Goal: Task Accomplishment & Management: Use online tool/utility

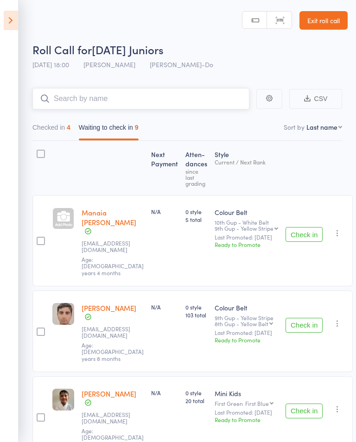
click at [218, 96] on input "search" at bounding box center [140, 98] width 217 height 21
type input "Aide"
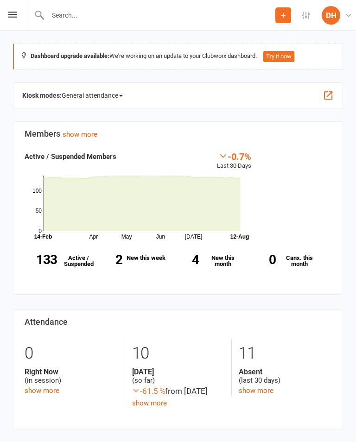
click at [15, 13] on icon at bounding box center [12, 15] width 9 height 6
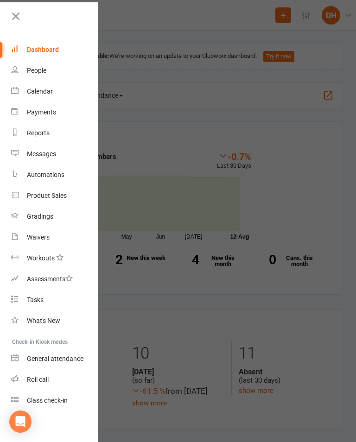
click at [56, 88] on link "Calendar" at bounding box center [55, 91] width 88 height 21
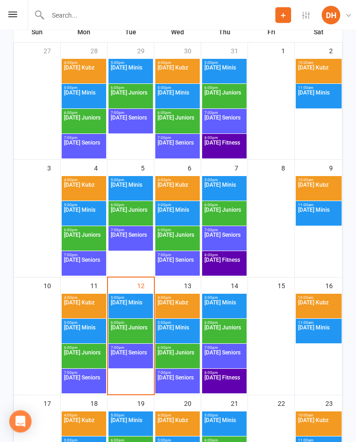
click at [139, 334] on span "[DATE] Juniors" at bounding box center [130, 333] width 41 height 17
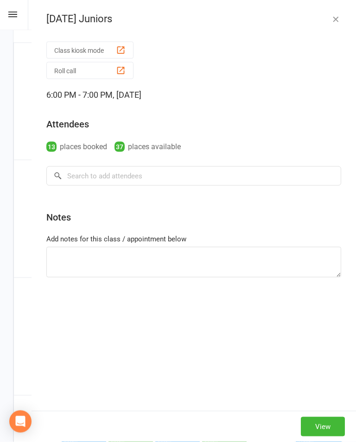
scroll to position [162, 0]
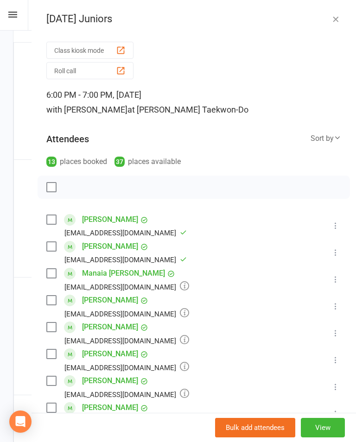
click at [93, 66] on button "Roll call" at bounding box center [89, 70] width 87 height 17
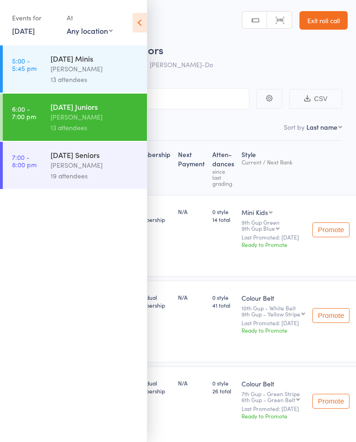
click at [140, 19] on icon at bounding box center [140, 22] width 14 height 19
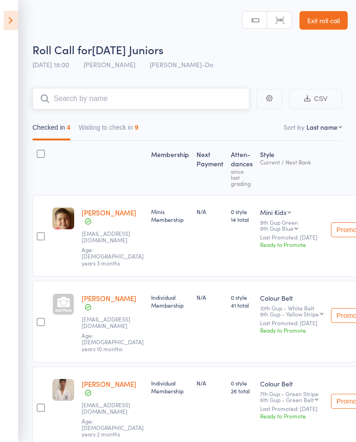
click at [151, 98] on input "search" at bounding box center [140, 98] width 217 height 21
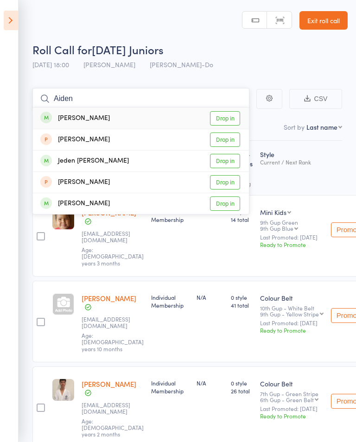
type input "Aiden"
click at [232, 117] on link "Drop in" at bounding box center [225, 118] width 30 height 14
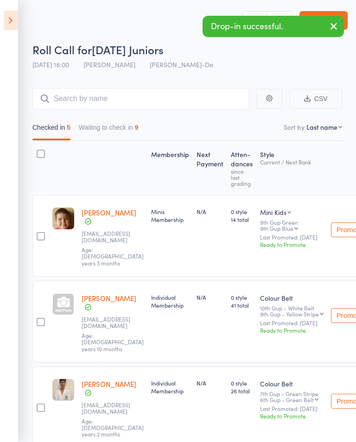
click at [17, 19] on icon at bounding box center [11, 20] width 14 height 19
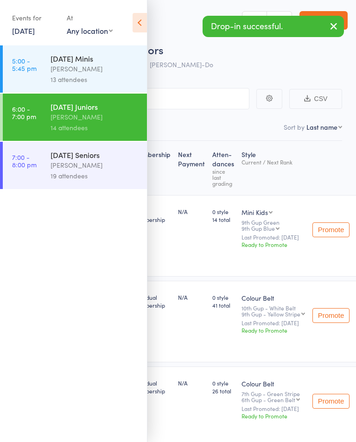
click at [111, 163] on div "[PERSON_NAME]" at bounding box center [95, 165] width 88 height 11
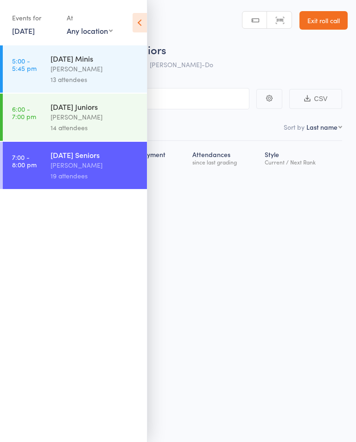
click at [145, 23] on icon at bounding box center [140, 22] width 14 height 19
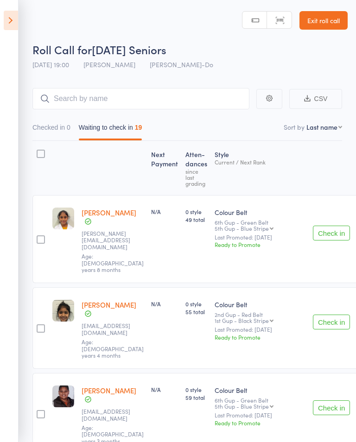
click at [313, 226] on button "Check in" at bounding box center [331, 233] width 37 height 15
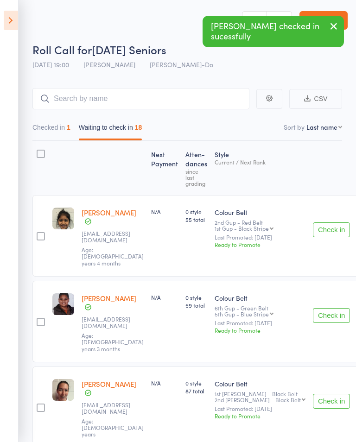
click at [313, 222] on button "Check in" at bounding box center [331, 229] width 37 height 15
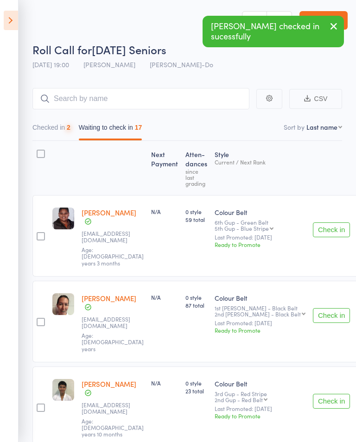
click at [313, 225] on button "Check in" at bounding box center [331, 229] width 37 height 15
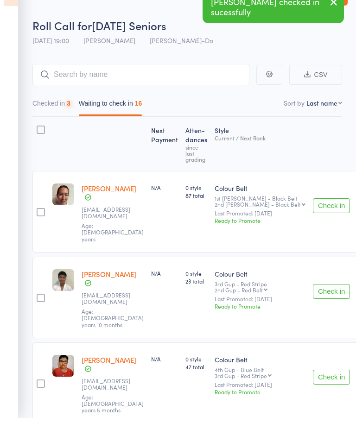
scroll to position [39, 0]
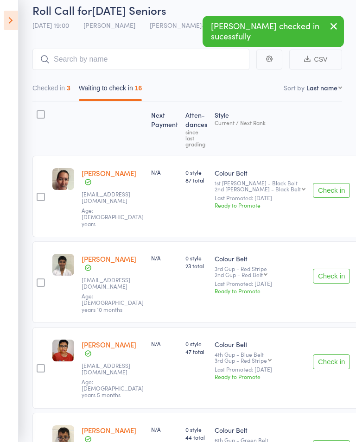
click at [313, 269] on button "Check in" at bounding box center [331, 276] width 37 height 15
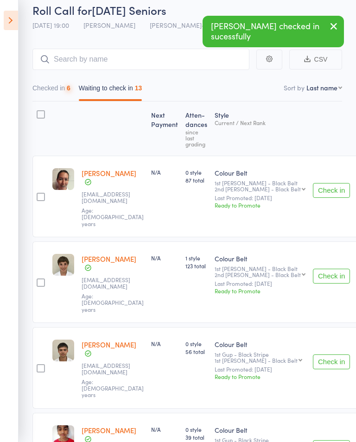
scroll to position [93, 0]
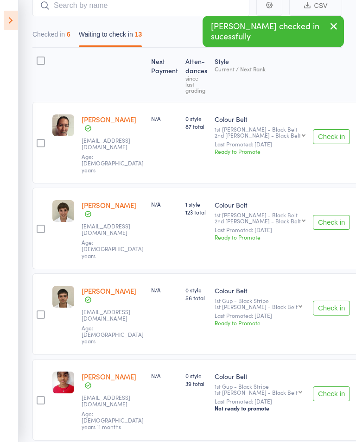
click at [313, 301] on button "Check in" at bounding box center [331, 308] width 37 height 15
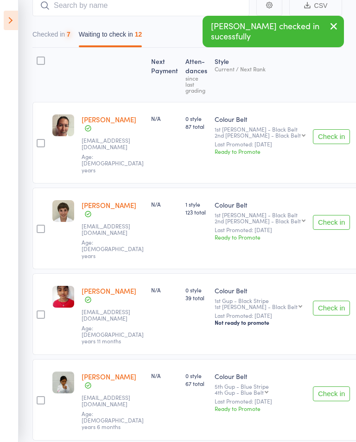
click at [313, 301] on button "Check in" at bounding box center [331, 308] width 37 height 15
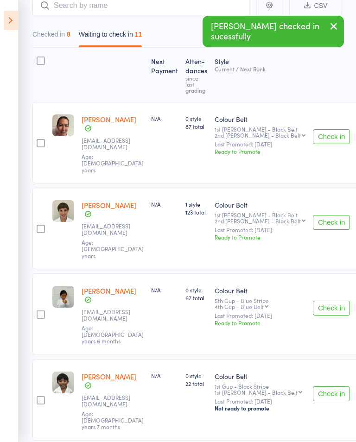
click at [313, 301] on button "Check in" at bounding box center [331, 308] width 37 height 15
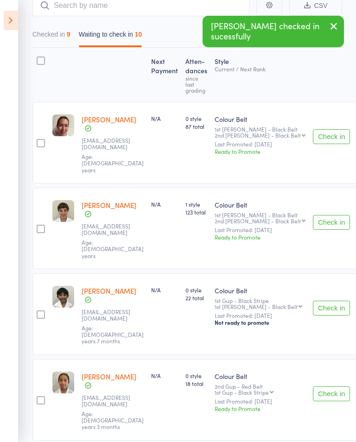
click at [313, 301] on button "Check in" at bounding box center [331, 308] width 37 height 15
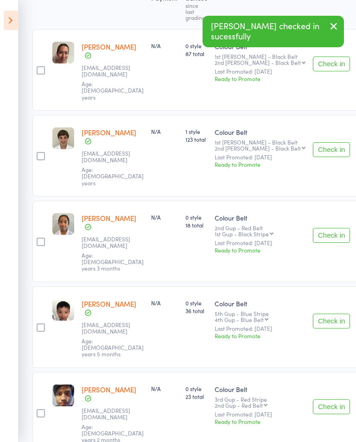
scroll to position [171, 0]
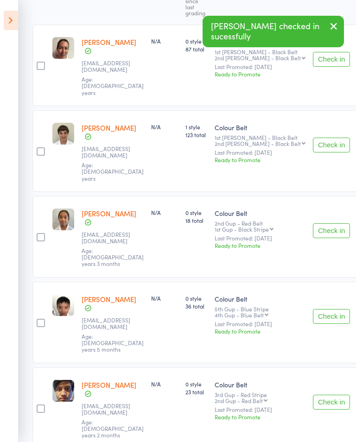
click at [313, 395] on button "Check in" at bounding box center [331, 402] width 37 height 15
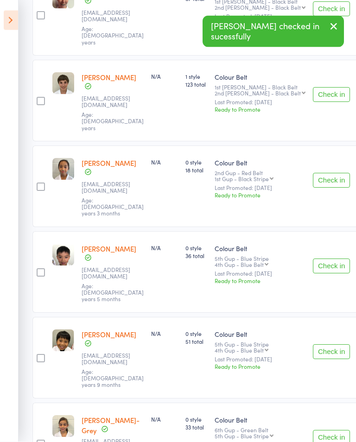
scroll to position [221, 0]
click at [313, 344] on button "Check in" at bounding box center [331, 351] width 37 height 15
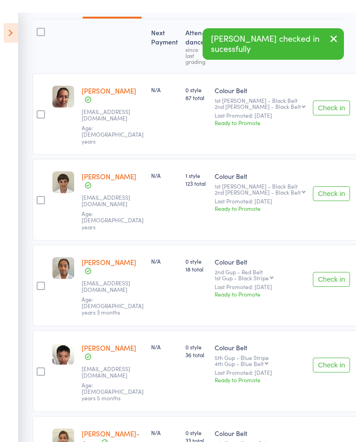
scroll to position [0, 0]
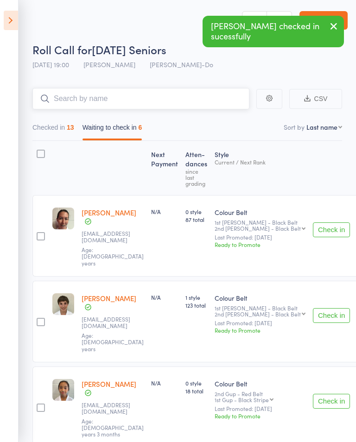
click at [229, 98] on input "search" at bounding box center [140, 98] width 217 height 21
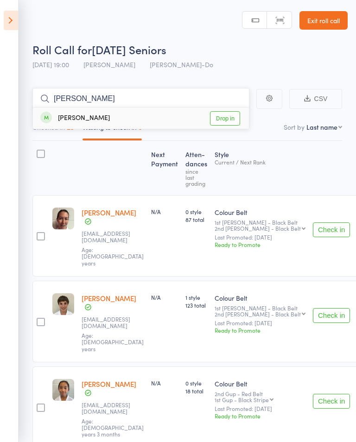
type input "Cindy"
click at [230, 114] on link "Drop in" at bounding box center [225, 118] width 30 height 14
